Goal: Contribute content: Contribute content

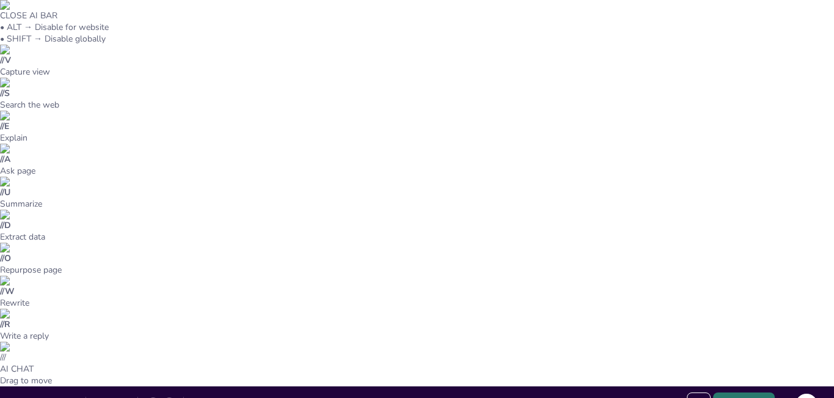
type input "La Época Incaica: Contexto Histórico y su Impacto en [GEOGRAPHIC_DATA]"
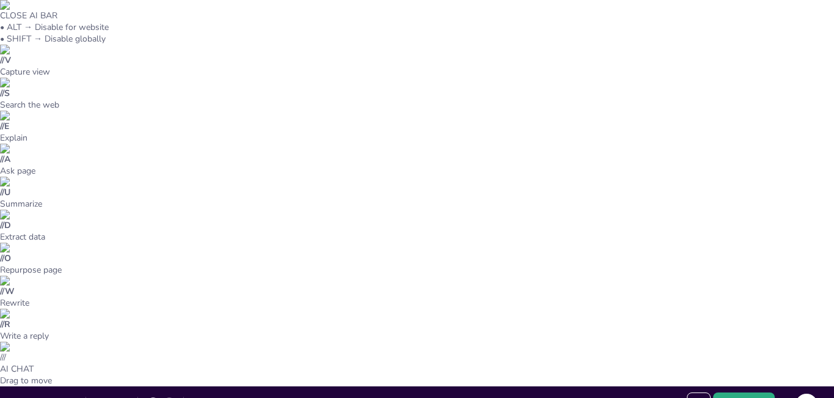
type textarea "Lo ipsumdol sitametconse adi Elitsed Doei tem incididuntu labo et dolor. Magn a…"
type input "32"
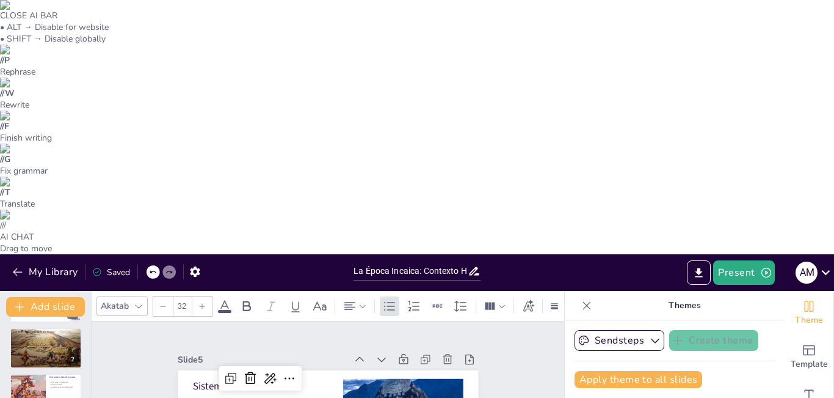
scroll to position [131, 0]
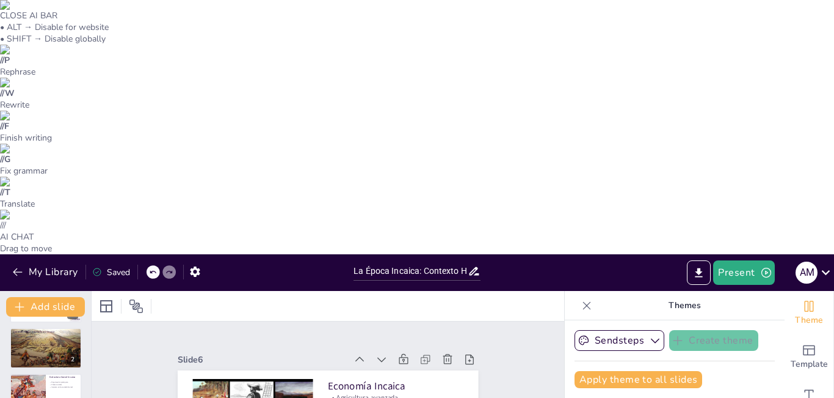
scroll to position [88, 0]
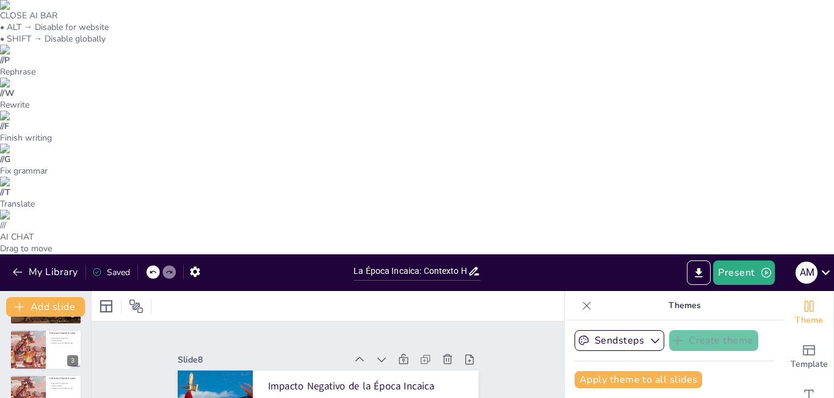
type textarea "Lo ipsumdolor sitametconsect ad eli seddo ei temporin ut labore etdoloremagnaa …"
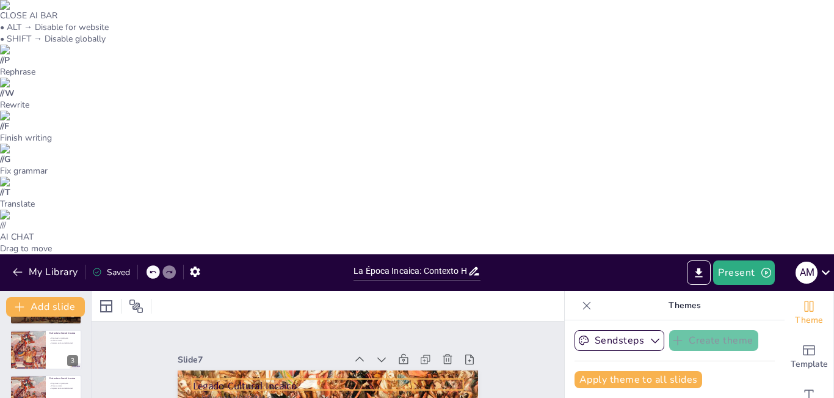
click at [200, 379] on p "Legado Cultural Incaico" at bounding box center [327, 386] width 271 height 14
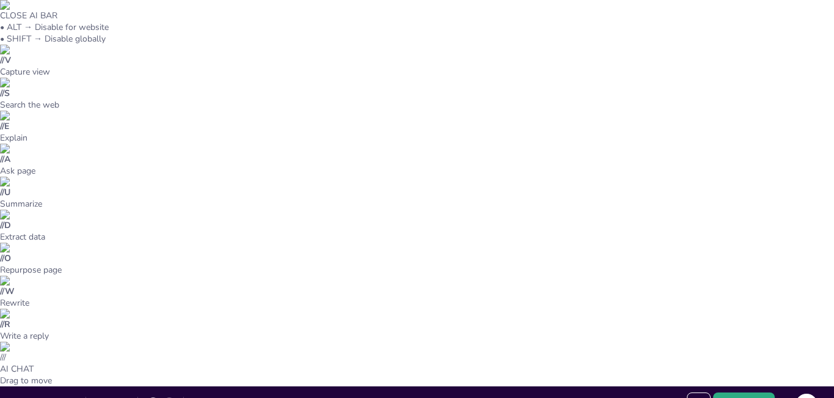
type input "32"
drag, startPoint x: 319, startPoint y: 134, endPoint x: 312, endPoint y: 185, distance: 51.2
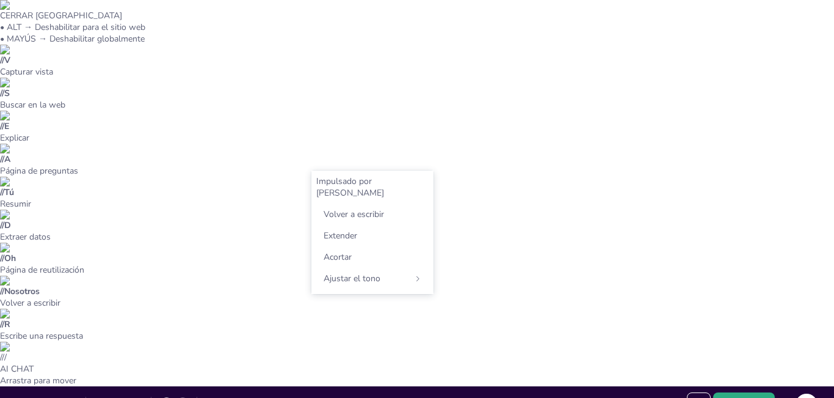
drag, startPoint x: 244, startPoint y: 129, endPoint x: 232, endPoint y: 176, distance: 47.8
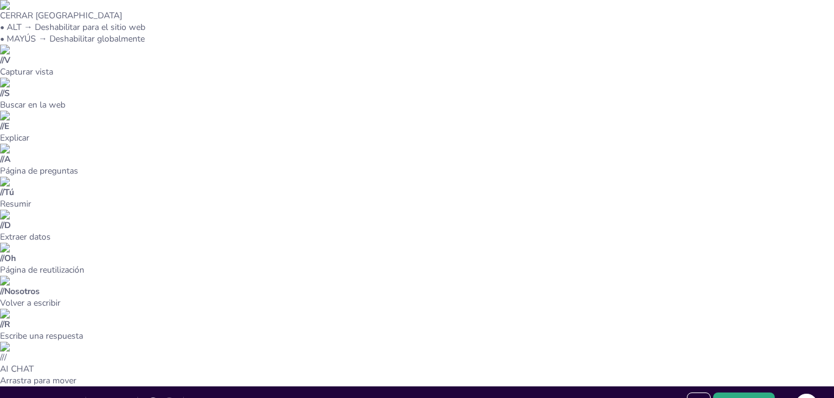
type textarea "Lo ipsumd sitametc ad el seddo eiusmod te in utla etd magnaa e ad minimveni. Qu…"
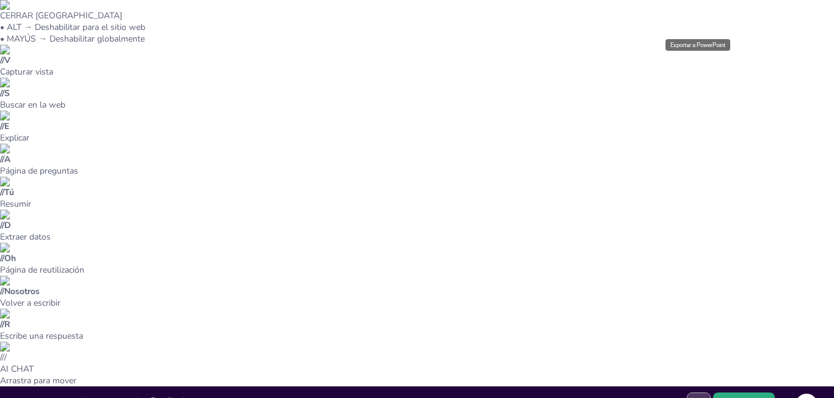
click at [699, 397] on icon "Export to PowerPoint" at bounding box center [699, 403] width 7 height 9
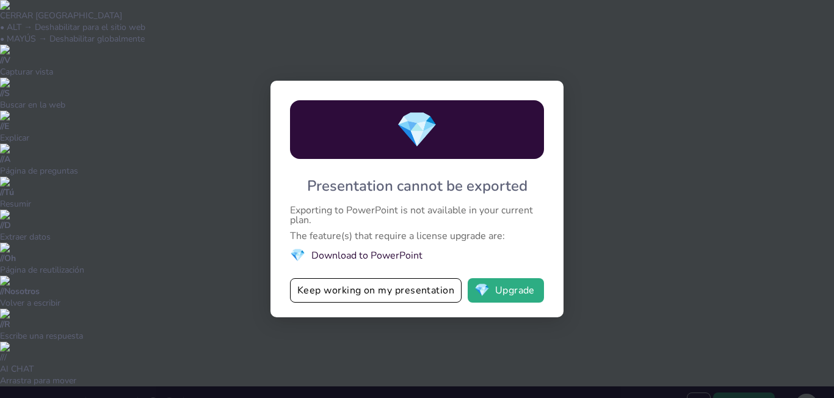
click at [147, 239] on div "💎 Presentation cannot be exported Exporting to PowerPoint is not available in y…" at bounding box center [417, 199] width 834 height 398
click at [410, 286] on button "Keep working on my presentation" at bounding box center [376, 290] width 172 height 24
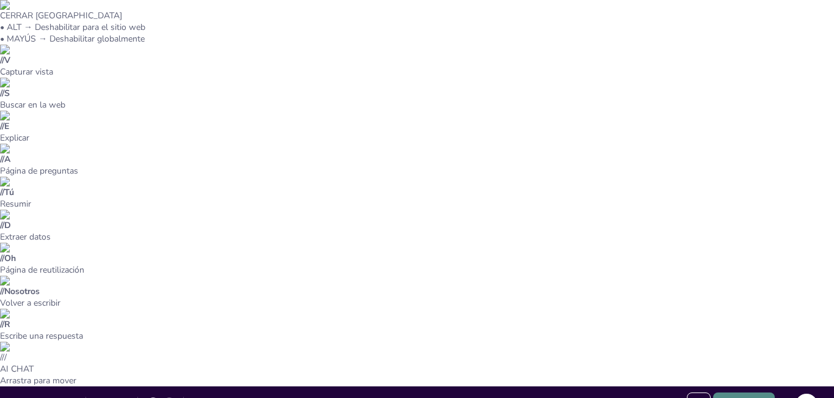
click at [753, 392] on button "Present" at bounding box center [743, 404] width 61 height 24
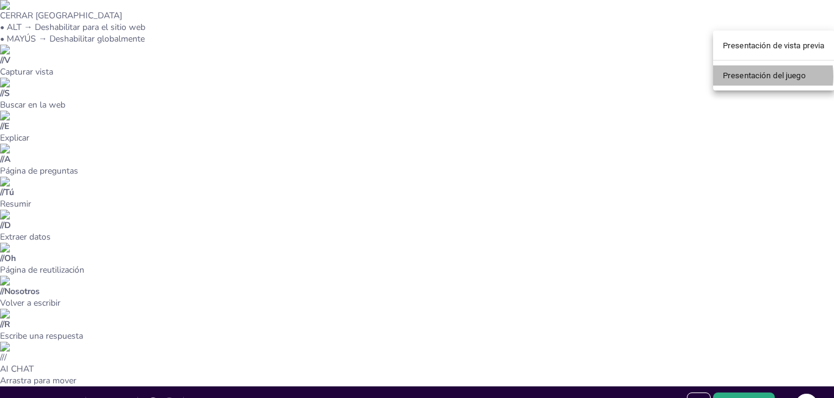
click at [751, 76] on font "Presentación del juego" at bounding box center [764, 75] width 83 height 9
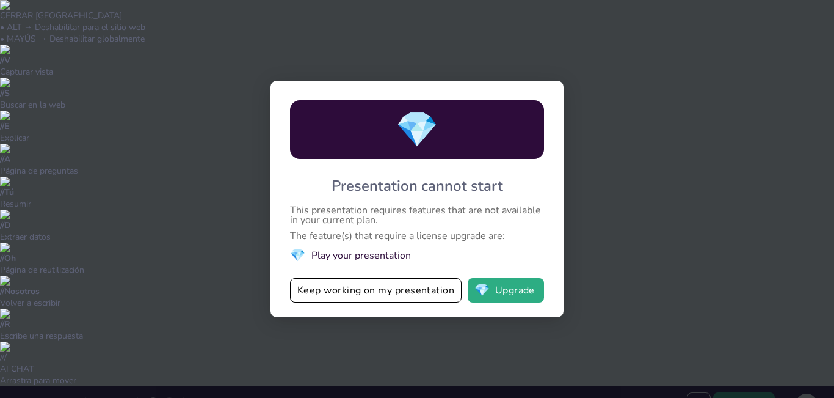
click at [655, 51] on div "💎 Presentation cannot start This presentation requires features that are not av…" at bounding box center [417, 199] width 834 height 398
click at [500, 290] on button "💎 Upgrade" at bounding box center [506, 290] width 76 height 24
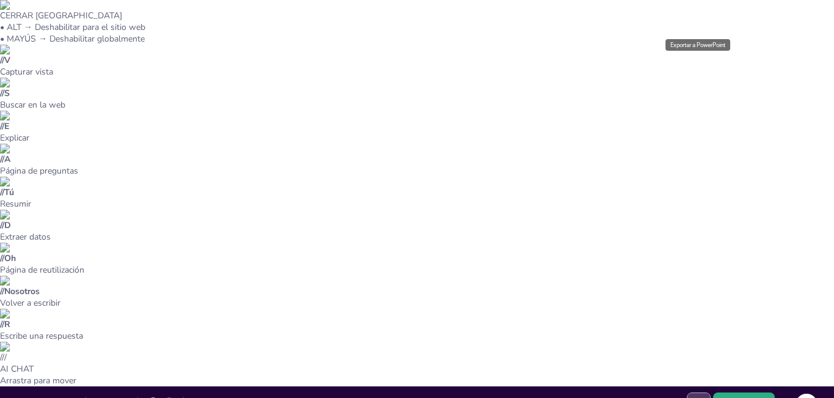
click at [699, 397] on icon "Export to PowerPoint" at bounding box center [699, 403] width 7 height 9
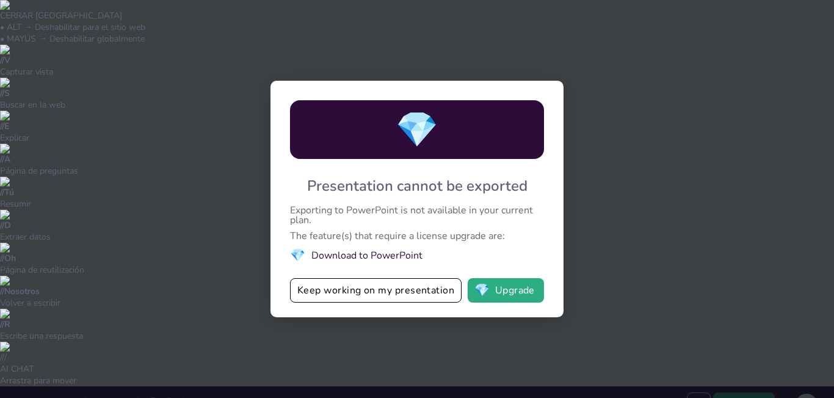
click at [397, 255] on li "💎 Download to PowerPoint" at bounding box center [417, 255] width 254 height 16
click at [395, 282] on button "Keep working on my presentation" at bounding box center [376, 290] width 172 height 24
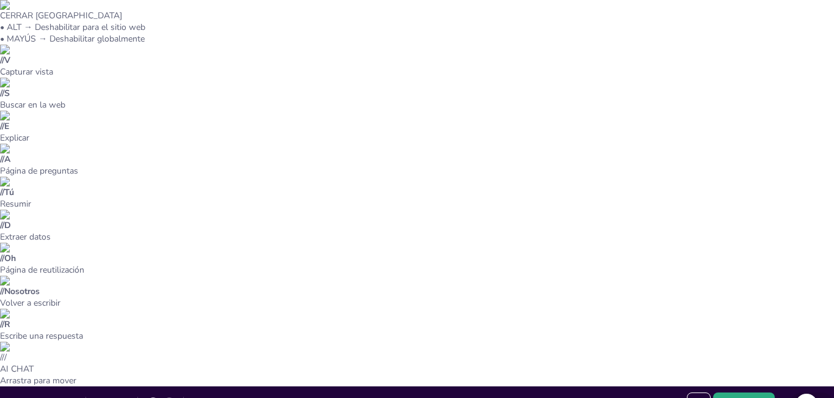
click at [829, 396] on icon at bounding box center [826, 404] width 16 height 16
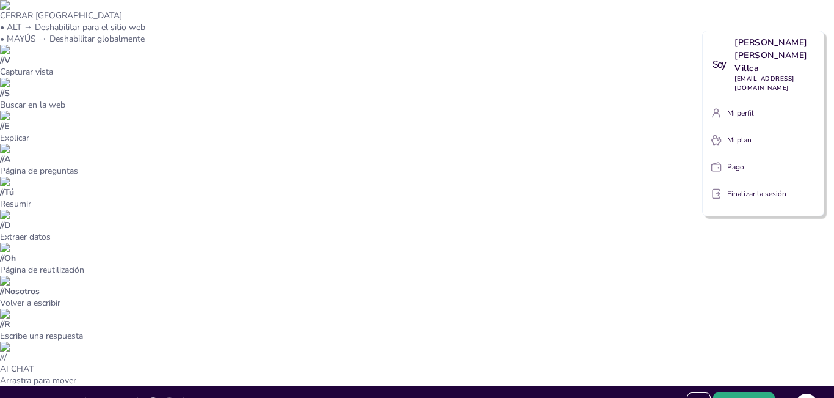
click at [586, 31] on div at bounding box center [417, 199] width 834 height 398
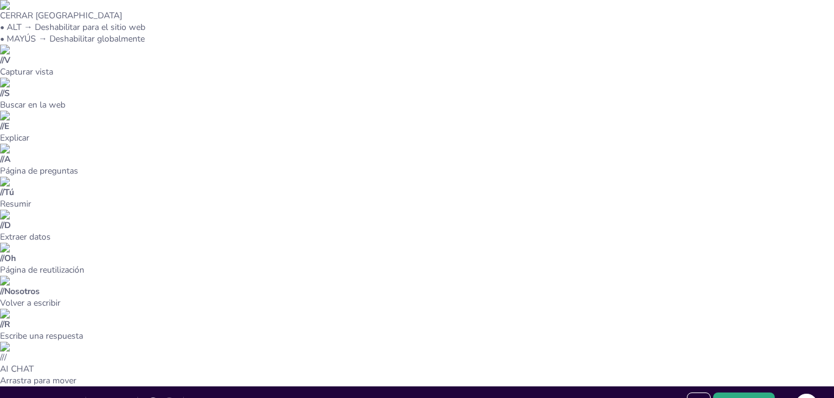
drag, startPoint x: 438, startPoint y: 255, endPoint x: 259, endPoint y: 246, distance: 179.2
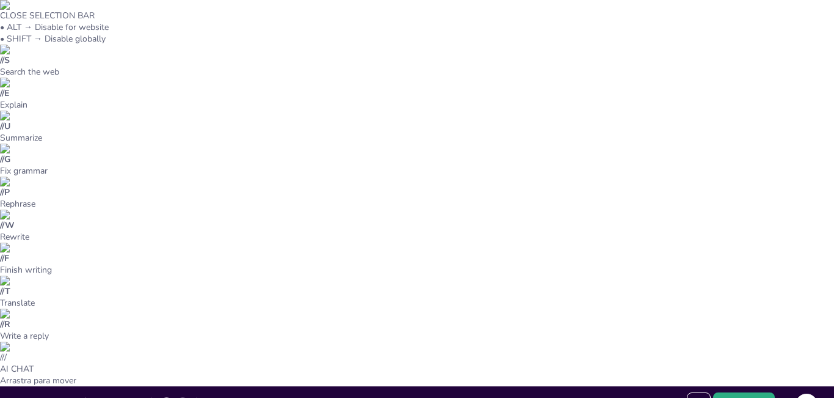
scroll to position [131, 0]
drag, startPoint x: 107, startPoint y: 340, endPoint x: 211, endPoint y: 359, distance: 106.2
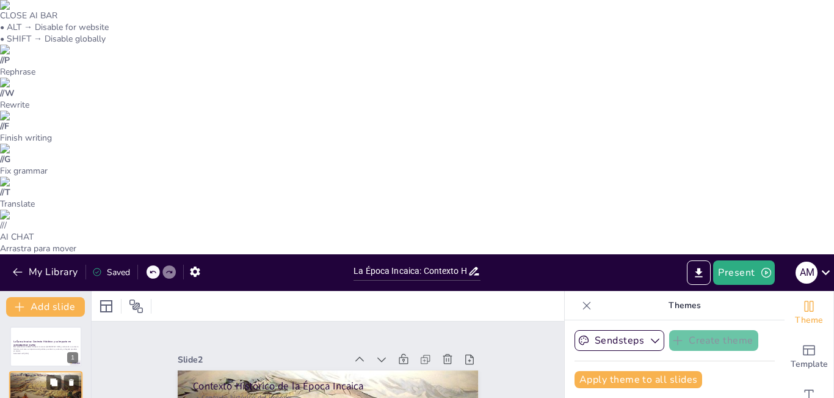
scroll to position [118, 0]
type textarea "Lo ipsumdolorsi ametconsec ad el seddoeiu tempori ut la etdolor ma aliq en admi…"
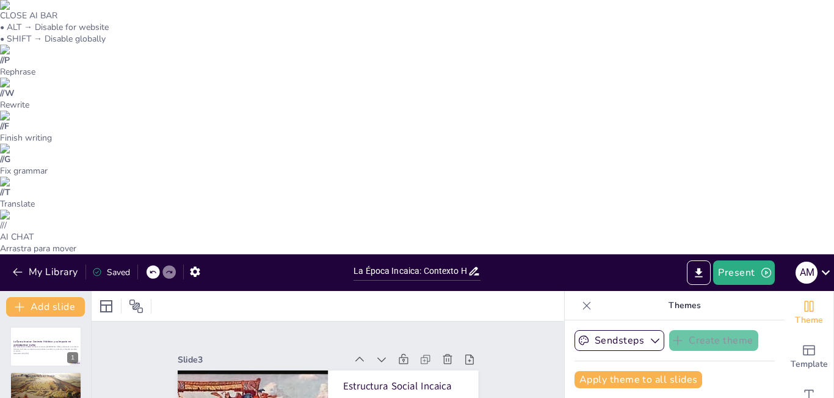
scroll to position [131, 0]
click at [46, 326] on div at bounding box center [45, 347] width 73 height 42
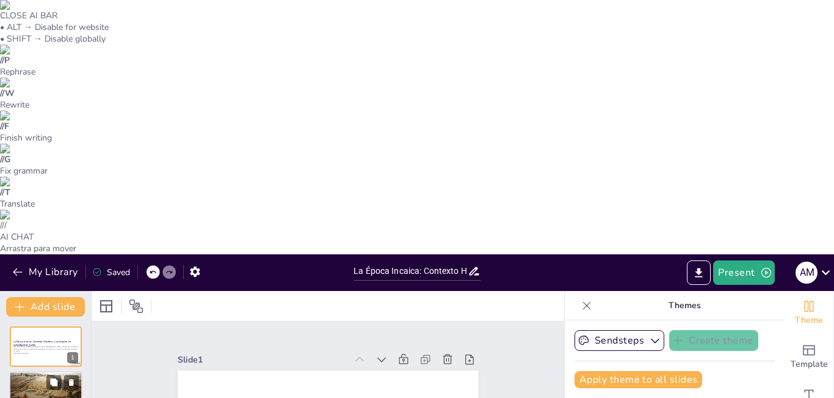
click at [40, 371] on div at bounding box center [45, 392] width 79 height 42
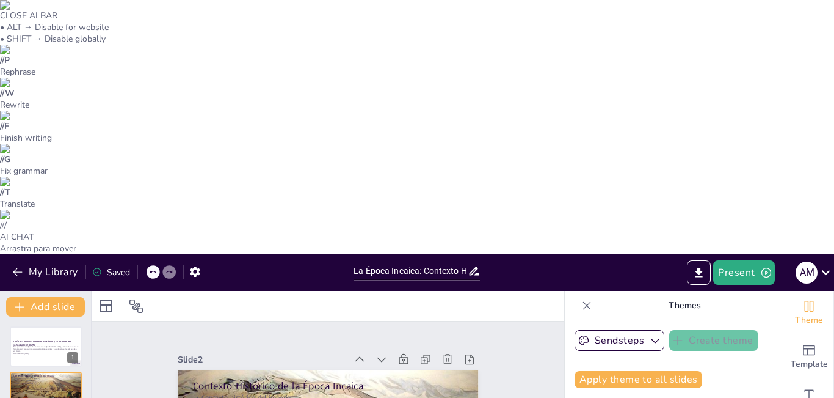
scroll to position [118, 0]
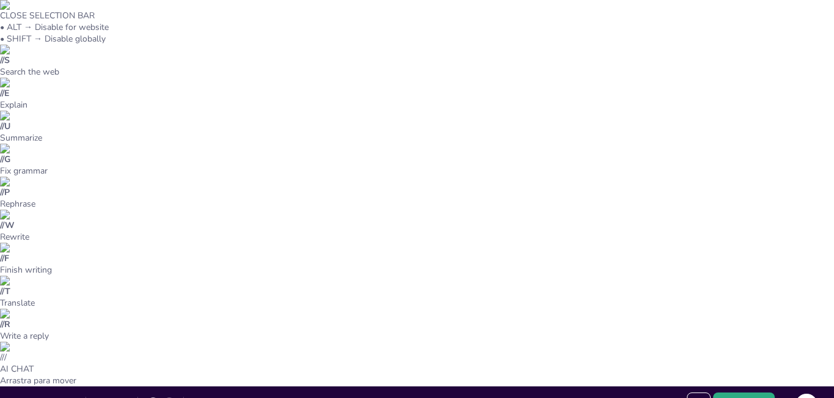
drag, startPoint x: 107, startPoint y: 340, endPoint x: 249, endPoint y: 415, distance: 159.8
click at [249, 397] on html "CLOSE SELECTION BAR • ALT → Disable for website • SHIFT → Disable globally // S…" at bounding box center [417, 392] width 834 height 784
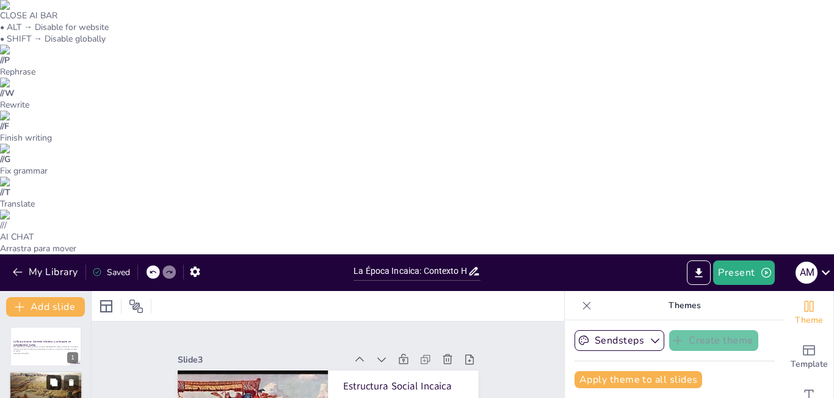
click at [54, 379] on icon at bounding box center [53, 382] width 7 height 7
type textarea "Lo ipsumdol sitametco adi elitsed doeiusm te incididu utla etdolore ma aliquae …"
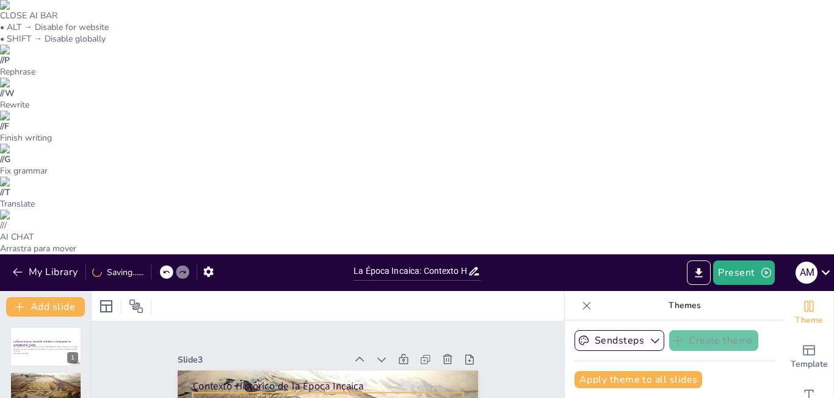
click at [207, 392] on p "Contexto histórico del imperio" at bounding box center [327, 396] width 271 height 9
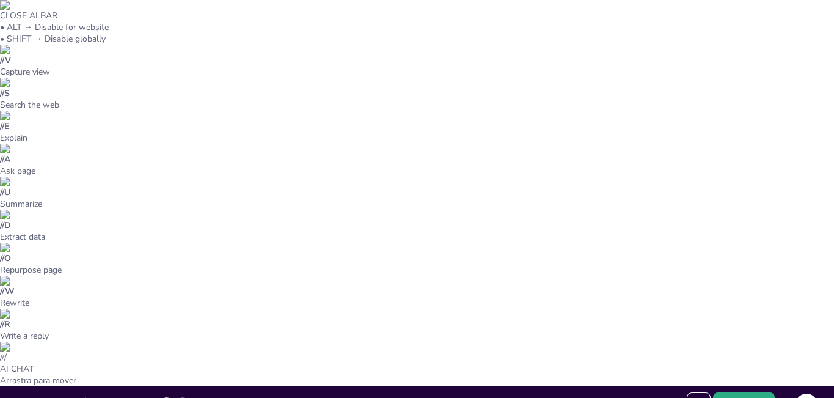
type input "32"
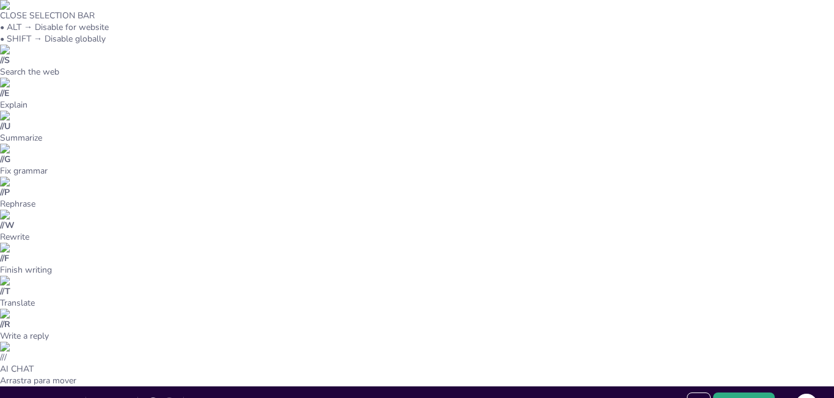
scroll to position [131, 0]
drag, startPoint x: 104, startPoint y: 344, endPoint x: 409, endPoint y: 358, distance: 305.1
drag, startPoint x: 105, startPoint y: 343, endPoint x: 321, endPoint y: 390, distance: 220.7
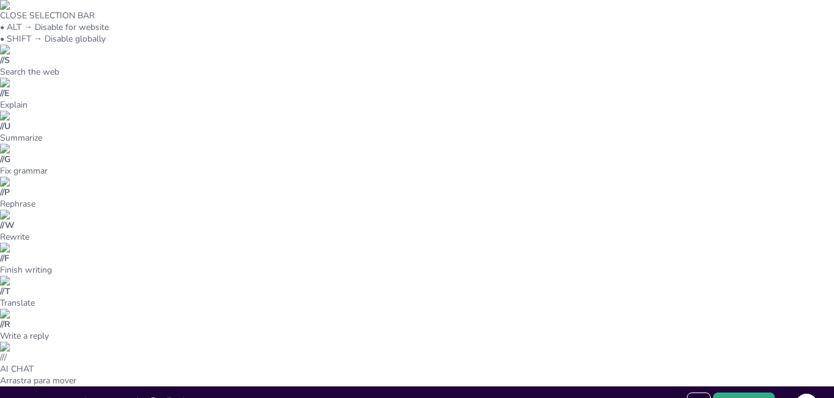
drag, startPoint x: 107, startPoint y: 340, endPoint x: 323, endPoint y: 349, distance: 216.4
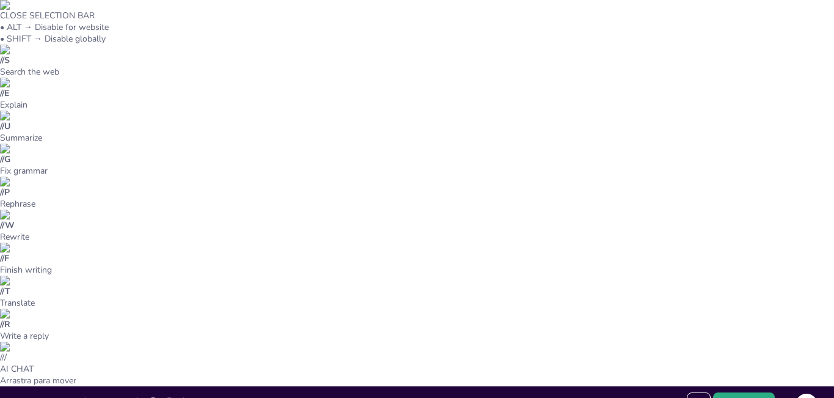
drag, startPoint x: 106, startPoint y: 343, endPoint x: 269, endPoint y: 362, distance: 163.5
type textarea "Lo ipsumd sitametc ad el seddo eiusmod te in utla etd magnaa e ad minimveni. Qu…"
drag, startPoint x: 106, startPoint y: 336, endPoint x: 296, endPoint y: 377, distance: 193.7
